Goal: Transaction & Acquisition: Purchase product/service

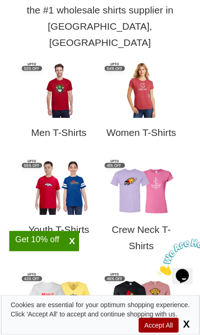
scroll to position [417, 0]
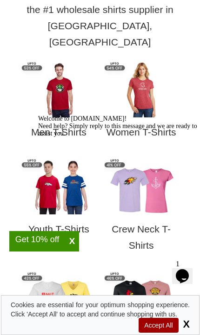
click at [62, 63] on img at bounding box center [58, 90] width 74 height 56
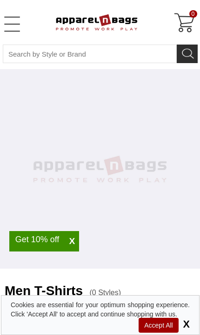
select select "48"
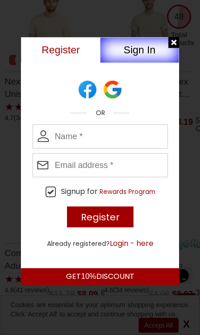
scroll to position [2233, 0]
click at [177, 43] on div at bounding box center [174, 43] width 12 height 12
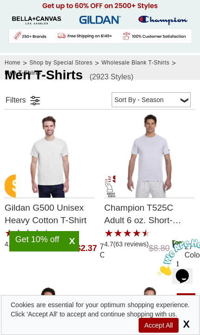
scroll to position [216, 0]
click at [180, 97] on select "Price - Low to High Price - High to Low Reviews Sort By - Season Top Seller" at bounding box center [150, 99] width 79 height 15
select select "1"
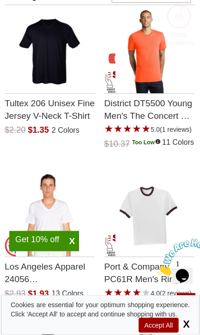
scroll to position [321, 0]
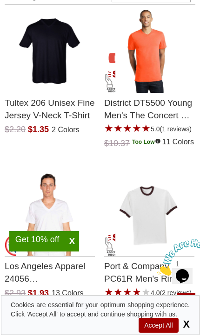
click at [50, 60] on img "Tultex 206 Unisex Fine Jersey V-Neck T-Shirt with a 0.0 Star Rating 0Product Re…" at bounding box center [49, 51] width 67 height 84
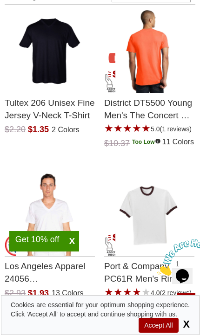
click at [151, 67] on img "District DT5500 Young Mens The Concert V-Neck Tee with a 5.0 Star Rating 1Produ…" at bounding box center [148, 51] width 67 height 84
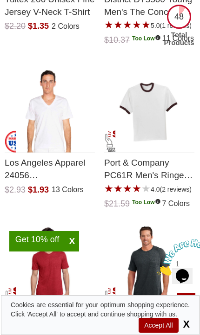
scroll to position [423, 0]
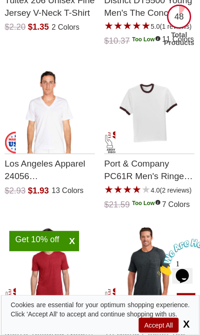
click at [52, 141] on img "Los Angeles Apparel 24056 USA-Made Fine Jersey V-Neck T-Shirt with a 0.0 Star R…" at bounding box center [49, 113] width 67 height 84
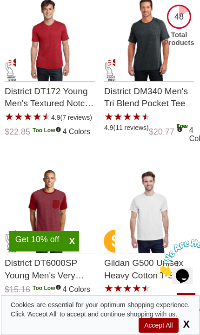
scroll to position [652, 0]
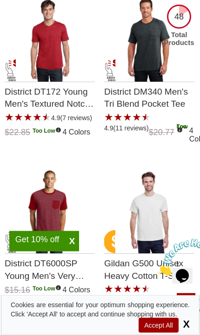
click at [150, 113] on p "District DM340 Men's Tri Blend Pocket Tee" at bounding box center [149, 97] width 90 height 31
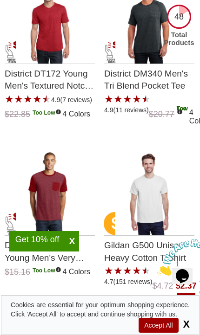
scroll to position [670, 0]
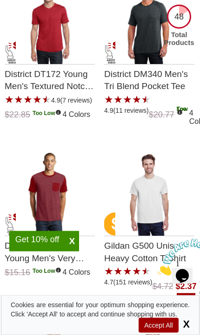
click at [150, 58] on img "District DM340 Mens Tri Blend Pocket Tee with a 4.9 Star Rating 11Product Revie…" at bounding box center [148, 23] width 67 height 84
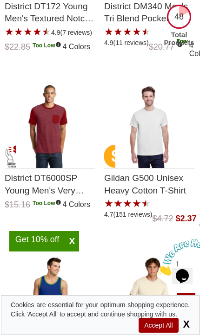
scroll to position [743, 0]
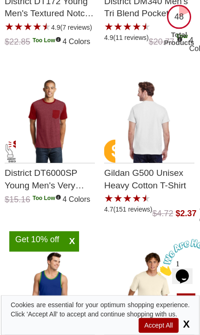
click at [154, 163] on img "Gildan G500 Unisex Heavy Cotton T-Shirt with a 4.7 Star Rating 151Product Revie…" at bounding box center [148, 121] width 67 height 84
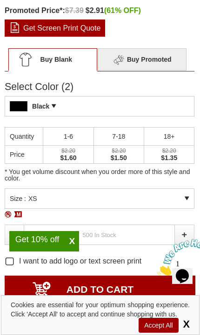
scroll to position [439, 0]
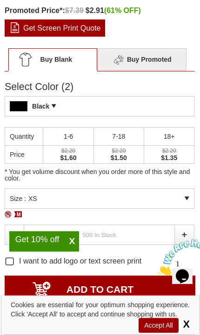
click at [154, 57] on span "Buy Promoted Buy Promoted - Multiple Options Available" at bounding box center [141, 59] width 89 height 22
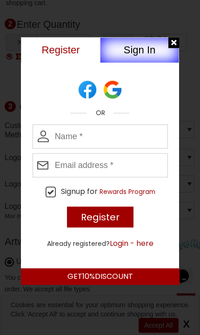
click at [172, 43] on div at bounding box center [174, 43] width 12 height 12
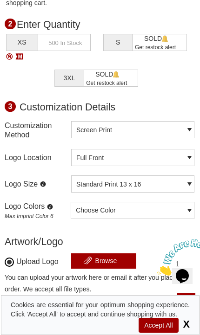
click at [168, 157] on button "Full Front" at bounding box center [132, 157] width 123 height 17
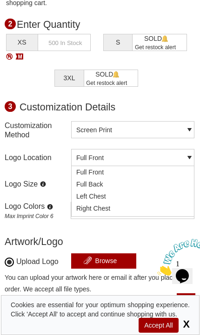
click at [98, 185] on label "Full Back" at bounding box center [132, 184] width 122 height 12
click at [64, 181] on input "Full Back" at bounding box center [64, 181] width 0 height 0
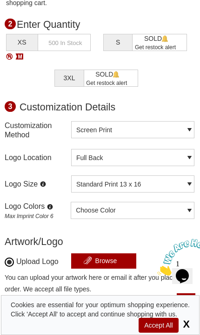
click at [175, 183] on select "Standard Print 13 x 16 Oversized Print 15 x 19 (+ $0.35) Jumbo Print 20 x 20 (+…" at bounding box center [132, 183] width 123 height 17
select select "6"
click at [161, 209] on div "Choose Color Athletic Gold 123 C Black Bright Metallic Gold 873 C Burgundy 202 …" at bounding box center [132, 210] width 123 height 17
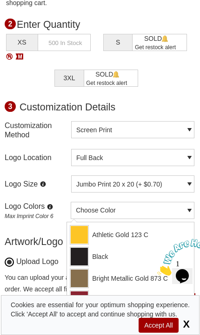
scroll to position [0, 0]
click at [187, 212] on div "Choose Color Athletic Gold 123 C Black Bright Metallic Gold 873 C Burgundy 202 …" at bounding box center [132, 210] width 123 height 17
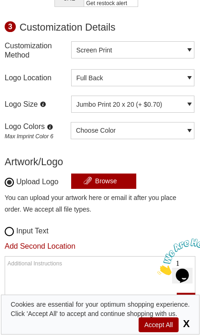
scroll to position [697, 0]
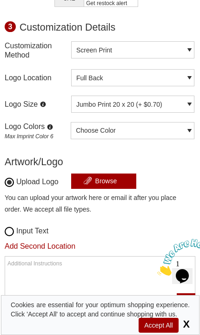
click at [107, 182] on input "file" at bounding box center [103, 182] width 65 height 16
type input "C:\fakepath\Jonni_Law_Enhanced_Logo_HiRez.png"
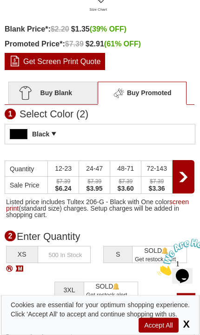
scroll to position [406, 0]
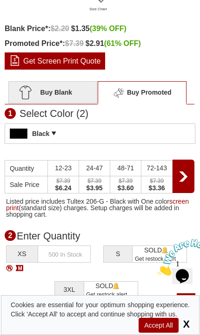
click at [187, 180] on button "Next" at bounding box center [183, 176] width 22 height 33
click at [59, 61] on link "Get Screen Print Quote" at bounding box center [55, 60] width 100 height 17
click at [60, 91] on span "Buy Blank" at bounding box center [52, 92] width 89 height 22
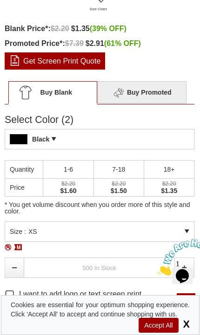
click at [156, 232] on div "Size : XS" at bounding box center [99, 231] width 189 height 20
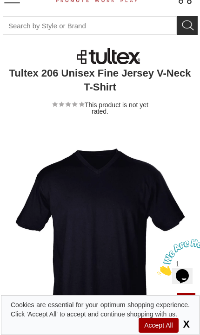
scroll to position [0, 0]
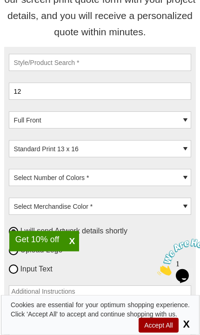
scroll to position [381, 0]
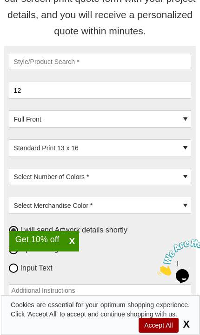
click at [84, 62] on input "text" at bounding box center [100, 61] width 182 height 17
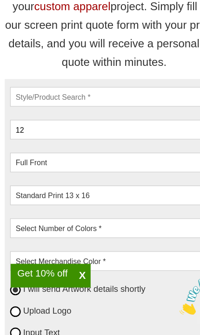
click at [66, 111] on input "12" at bounding box center [100, 113] width 182 height 17
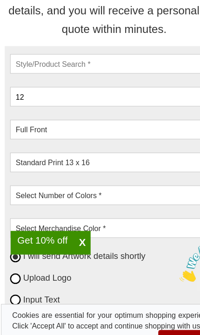
type input "1"
type input "100"
click at [59, 76] on input "text" at bounding box center [100, 84] width 182 height 17
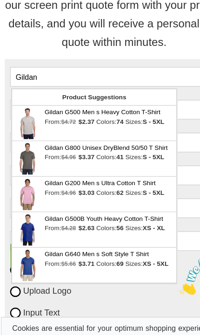
click at [94, 120] on div "From: $4.72 $2.37 Colors: 74 Sizes: S - 5XL" at bounding box center [83, 124] width 136 height 8
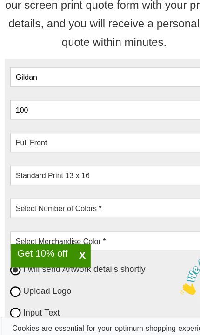
type input "Gildan G500 Men s Heavy Cotton T-Shirt"
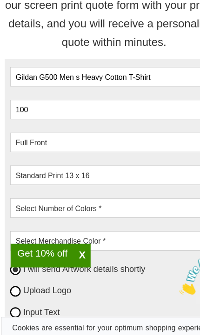
click at [117, 134] on select "Full Front Full Back Left Chest Right Chest Left Bicep Right Bicep" at bounding box center [100, 142] width 182 height 17
select select "6"
click at [108, 162] on select "Standard Print 13 x 16 Oversized Print 15 x 19 Jumbo Print 20 x 20" at bounding box center [100, 170] width 182 height 17
click at [129, 191] on select "Select Number of Colors * 1 Color 2 Colors 3 Colors" at bounding box center [100, 199] width 182 height 17
click at [115, 134] on select "Full Front Full Back Left Chest Right Chest Left Bicep Right Bicep" at bounding box center [100, 142] width 182 height 17
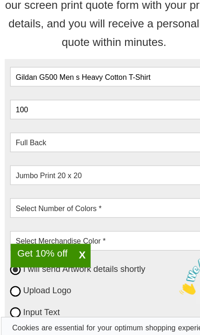
click at [115, 162] on select "Standard Print 13 x 16 Oversized Print 15 x 19 Jumbo Print 20 x 20" at bounding box center [100, 170] width 182 height 17
select select "5"
click at [122, 191] on select "Select Number of Colors * 1 Color 2 Colors 3 Colors" at bounding box center [100, 199] width 182 height 17
select select "3"
click at [125, 220] on select "Select Merchandise Color * White Non-White/Mix-Color" at bounding box center [100, 228] width 182 height 17
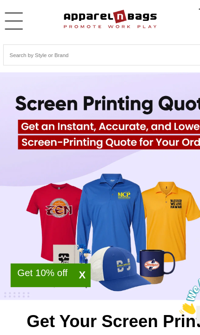
scroll to position [0, 0]
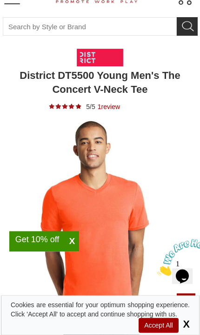
scroll to position [27, 0]
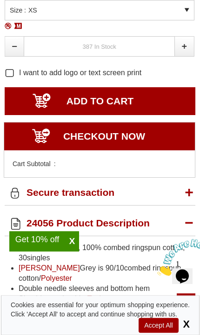
scroll to position [379, 0]
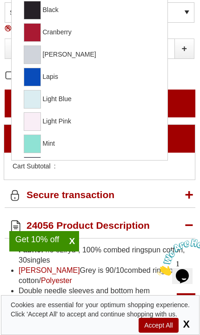
scroll to position [134, 0]
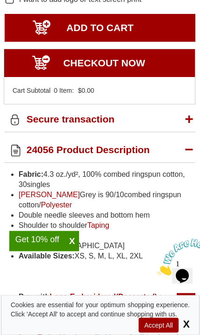
scroll to position [449, 0]
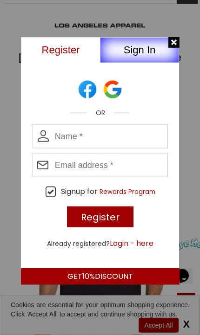
scroll to position [0, 0]
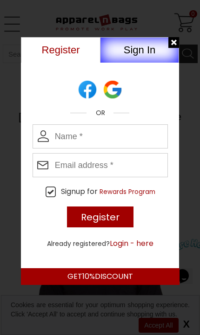
click at [171, 39] on div at bounding box center [174, 43] width 12 height 12
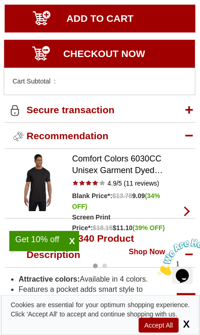
scroll to position [471, 0]
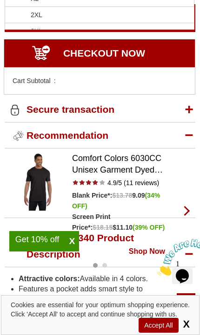
scroll to position [22, 0]
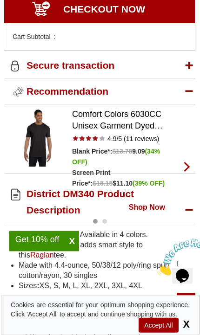
scroll to position [516, 0]
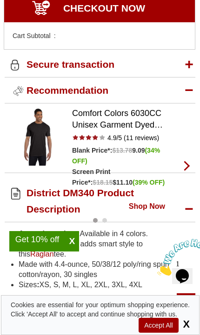
type input "2"
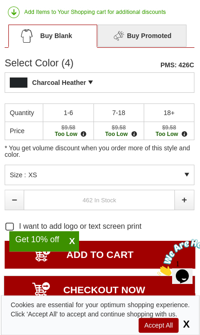
scroll to position [240, 0]
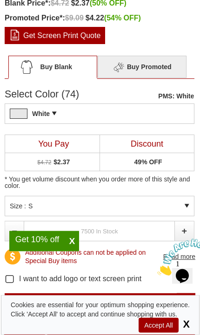
scroll to position [445, 0]
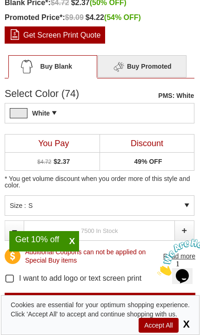
click at [63, 111] on span at bounding box center [58, 113] width 13 height 9
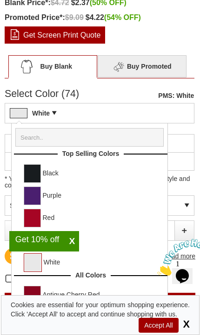
scroll to position [0, 0]
click at [43, 173] on link "Black" at bounding box center [109, 173] width 132 height 18
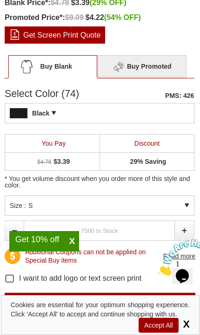
click at [162, 207] on div "Size : S" at bounding box center [99, 205] width 189 height 20
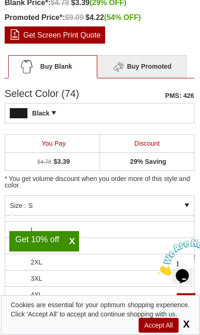
scroll to position [17, 0]
click at [121, 240] on li "L" at bounding box center [99, 240] width 188 height 16
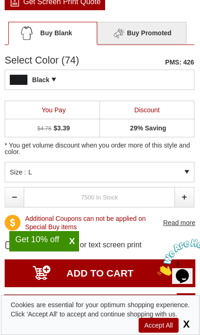
scroll to position [478, 0]
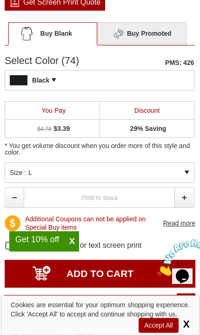
click at [101, 197] on input "text" at bounding box center [99, 198] width 151 height 20
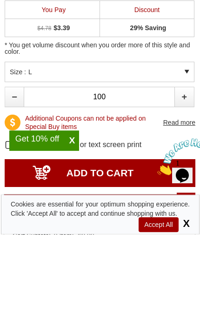
type input "100"
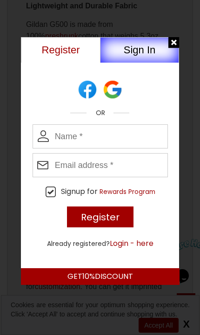
scroll to position [2052, 0]
click at [175, 46] on div at bounding box center [174, 43] width 12 height 12
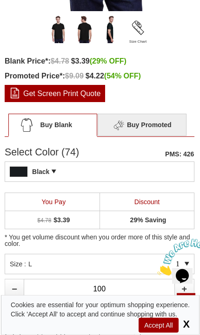
scroll to position [387, 0]
